Goal: Information Seeking & Learning: Learn about a topic

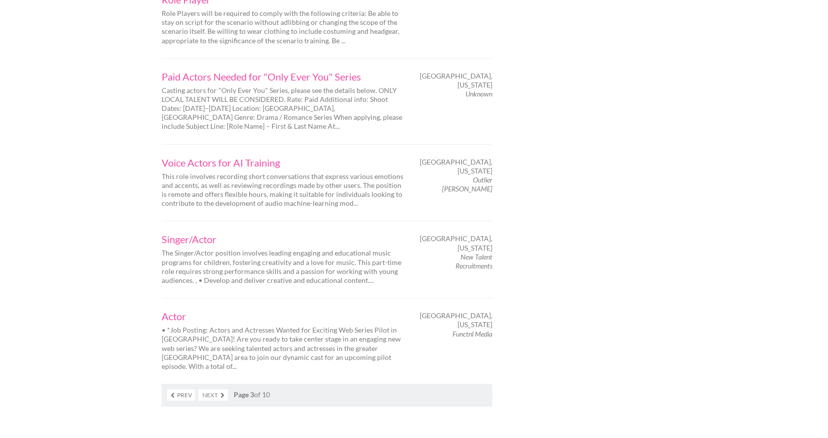
scroll to position [1569, 0]
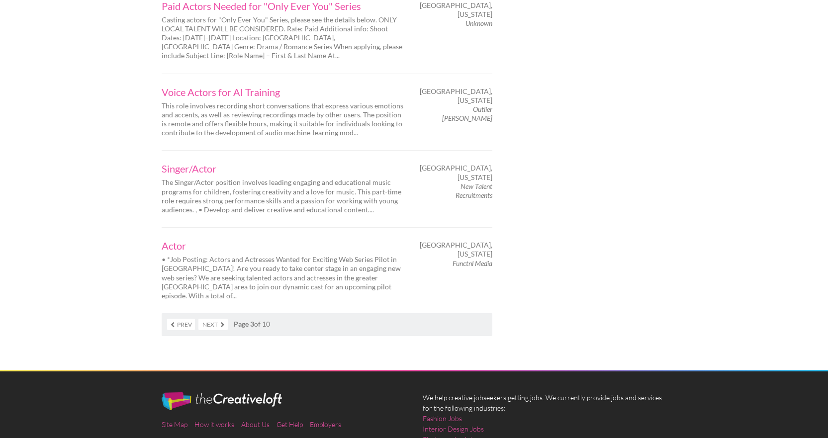
click at [211, 319] on link "Next" at bounding box center [213, 324] width 29 height 11
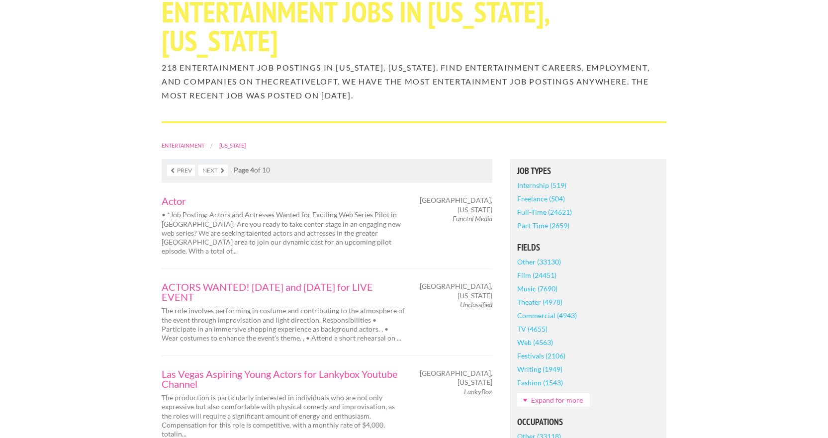
scroll to position [100, 0]
click at [301, 281] on link "ACTORS WANTED! November 16 and 17 for LIVE EVENT" at bounding box center [284, 291] width 244 height 20
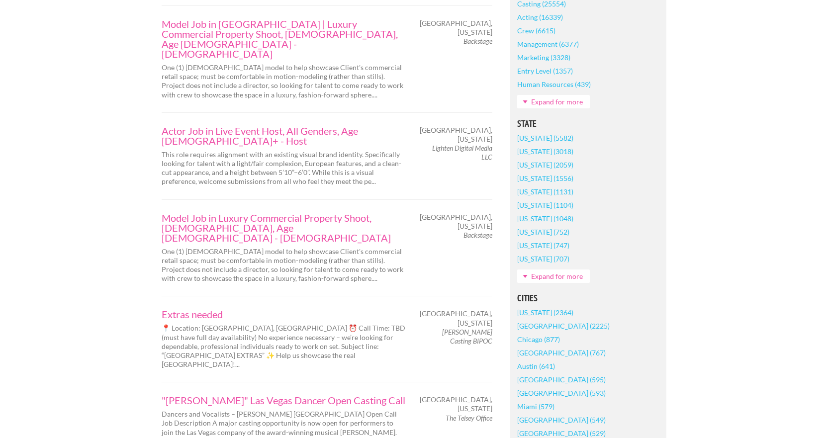
scroll to position [547, 0]
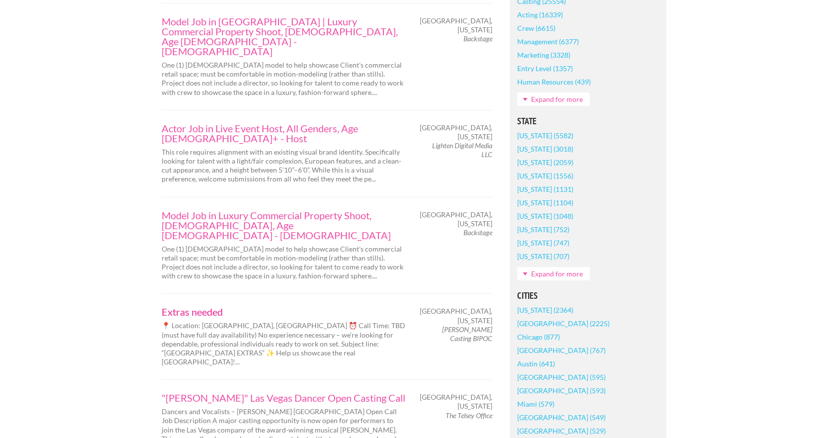
click at [195, 307] on link "Extras needed" at bounding box center [284, 312] width 244 height 10
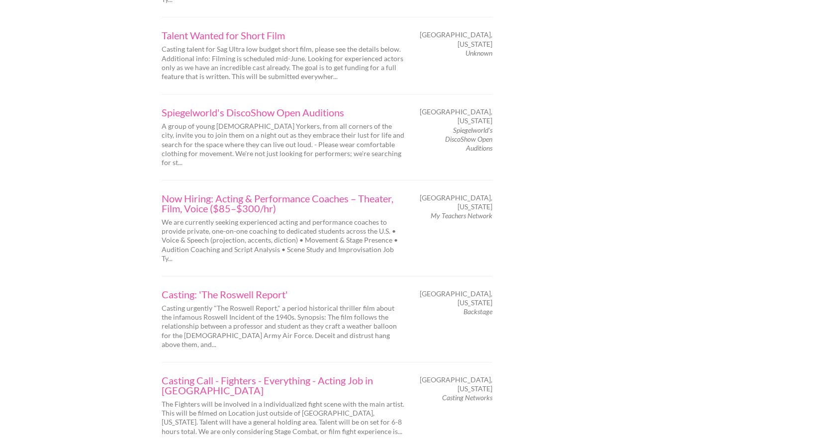
scroll to position [1493, 0]
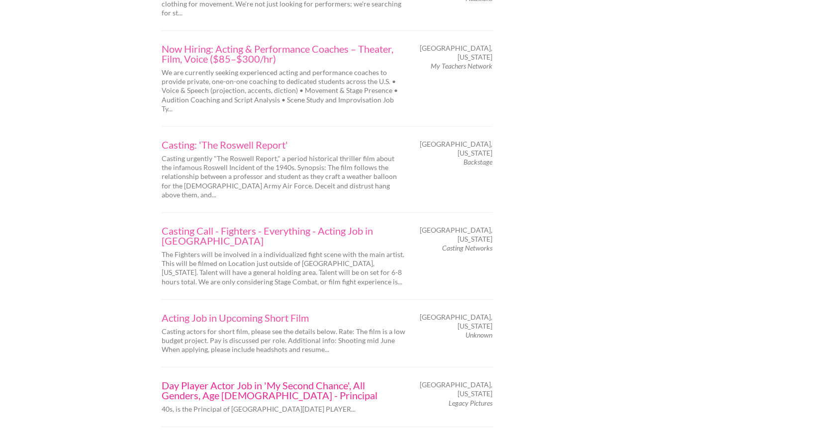
click at [259, 381] on link "Day Player Actor Job in 'My Second Chance', All Genders, Age 30-60 - Principal" at bounding box center [284, 391] width 244 height 20
